Goal: Task Accomplishment & Management: Use online tool/utility

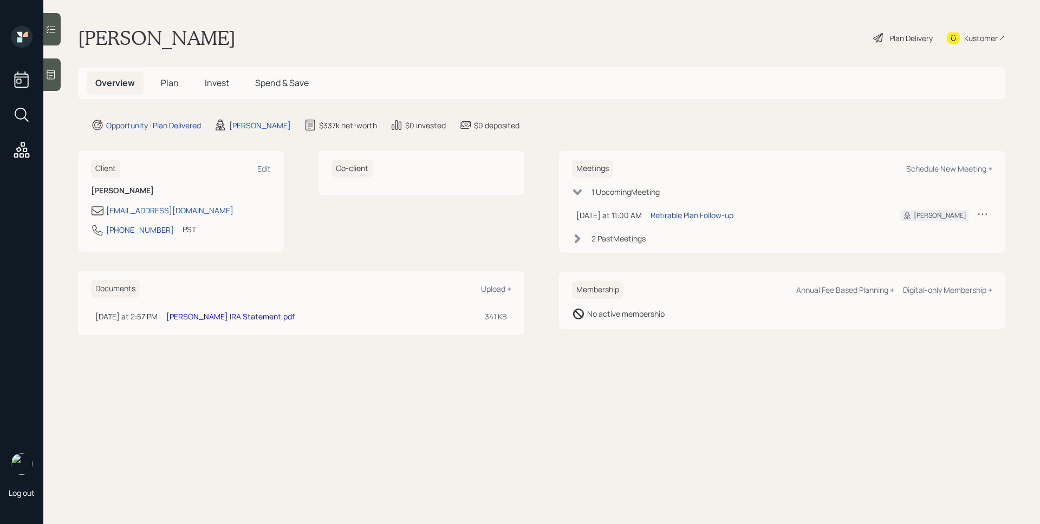
click at [176, 78] on span "Plan" at bounding box center [170, 83] width 18 height 12
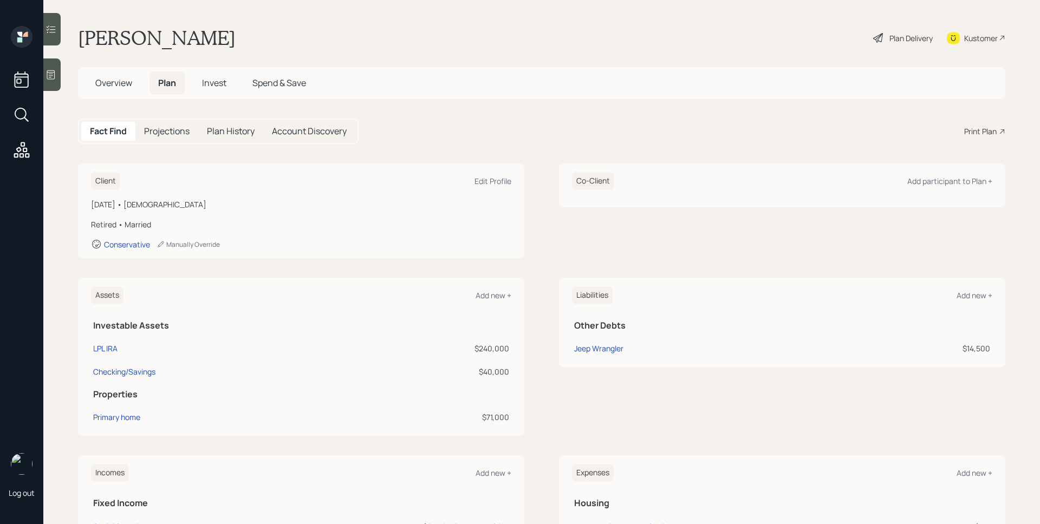
click at [985, 133] on div "Print Plan" at bounding box center [980, 131] width 32 height 11
